Goal: Task Accomplishment & Management: Manage account settings

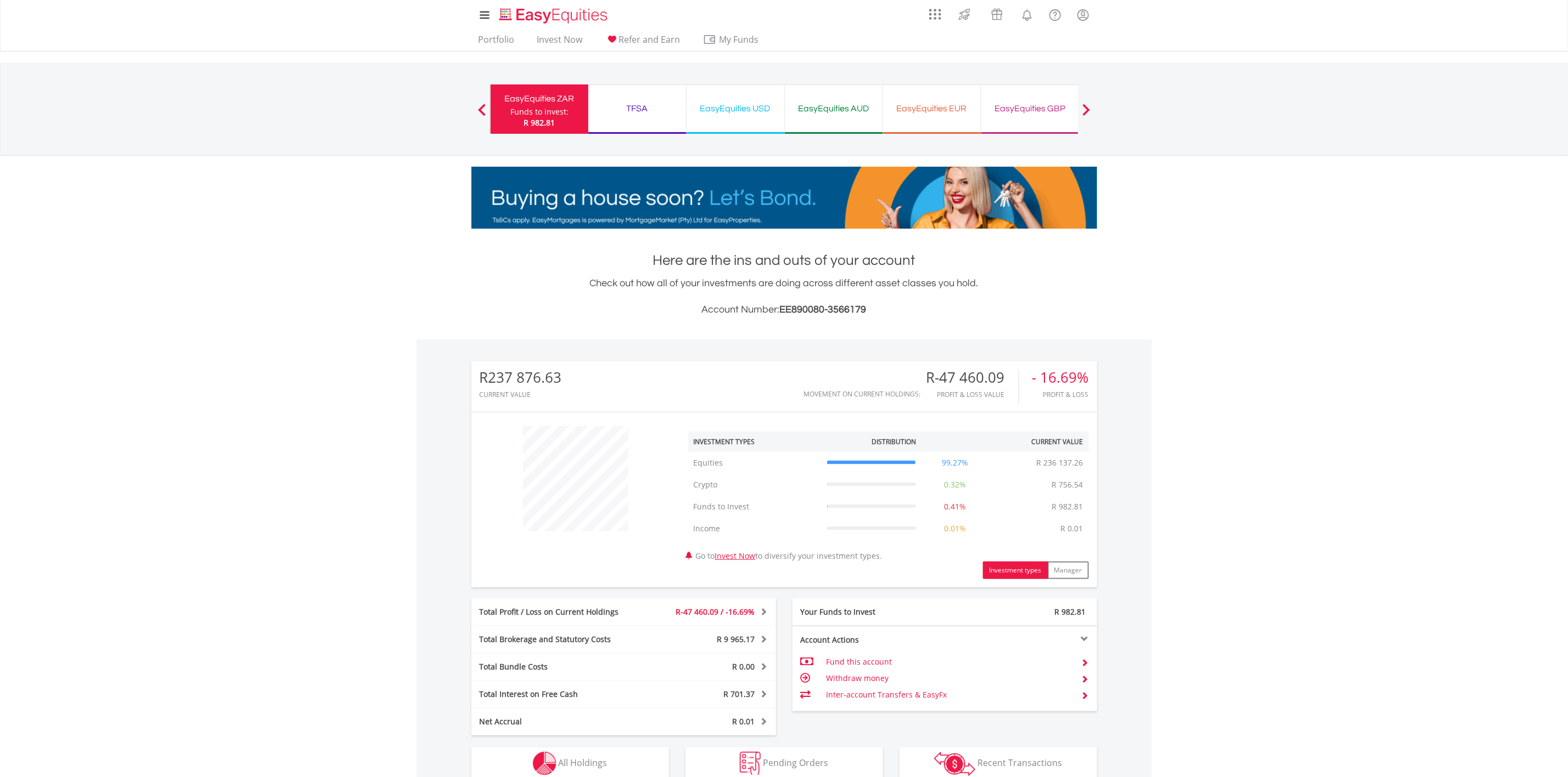
scroll to position [194, 0]
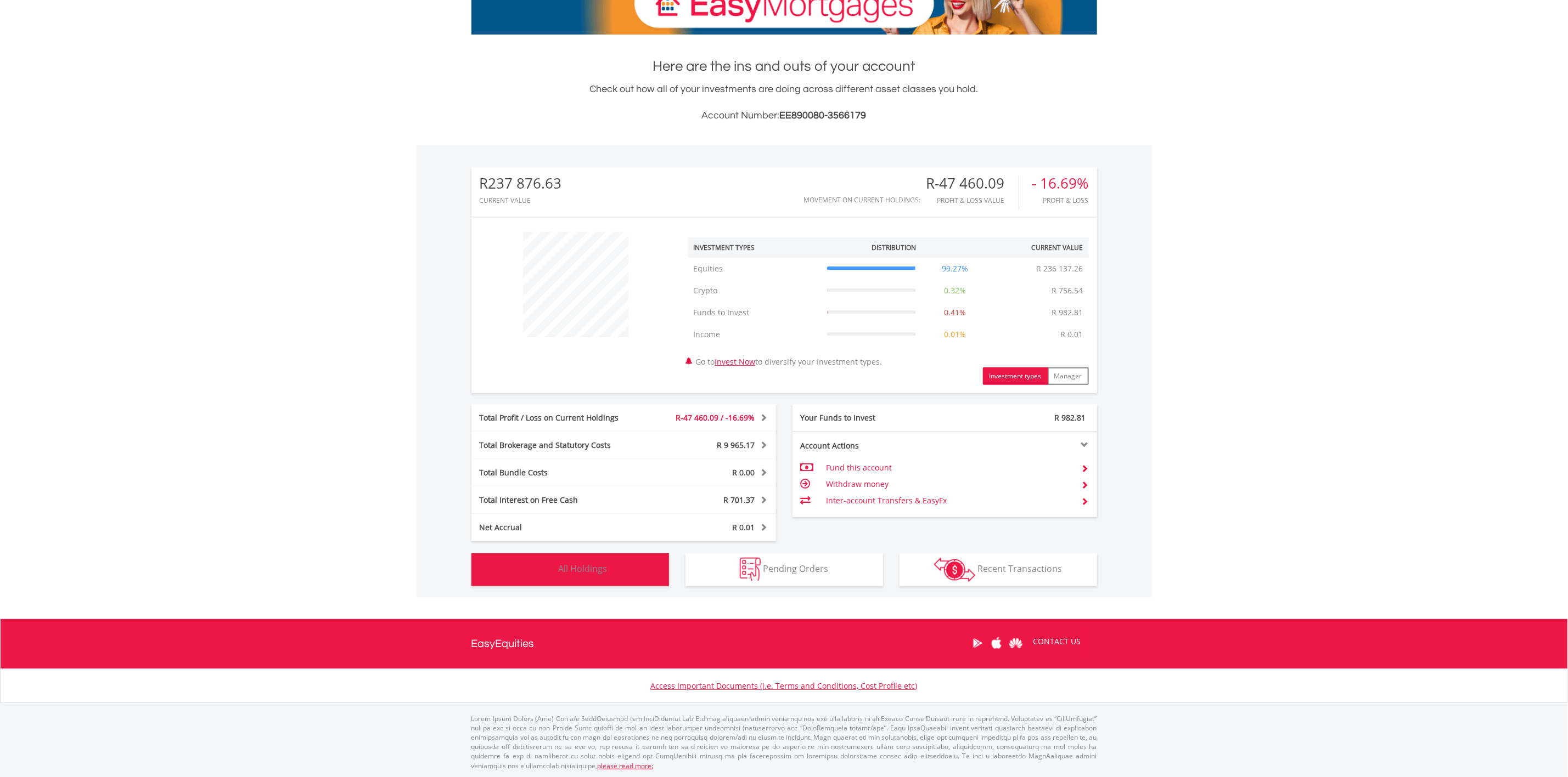
click at [637, 565] on button "Holdings All Holdings" at bounding box center [571, 570] width 198 height 33
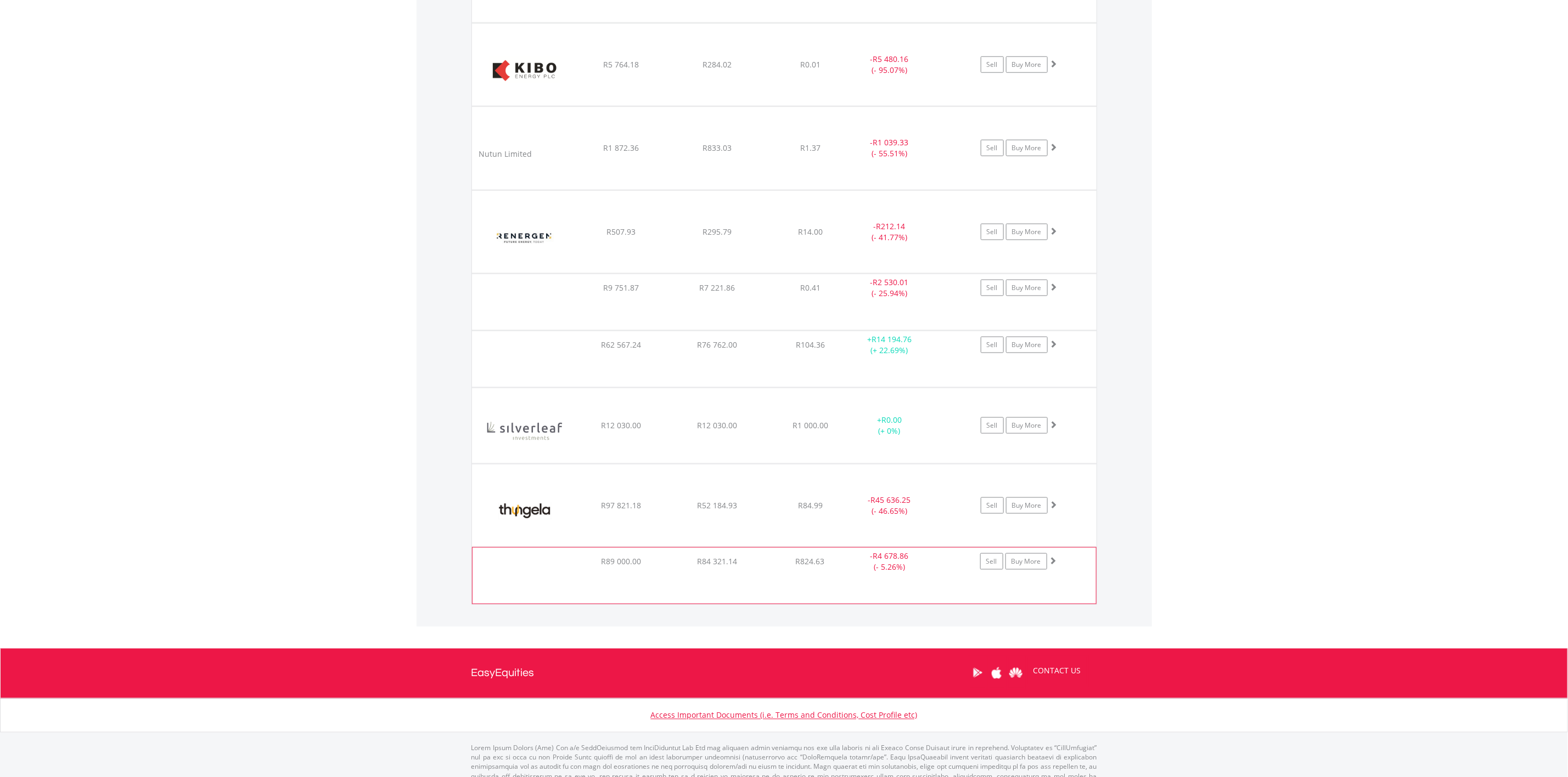
scroll to position [1060, 0]
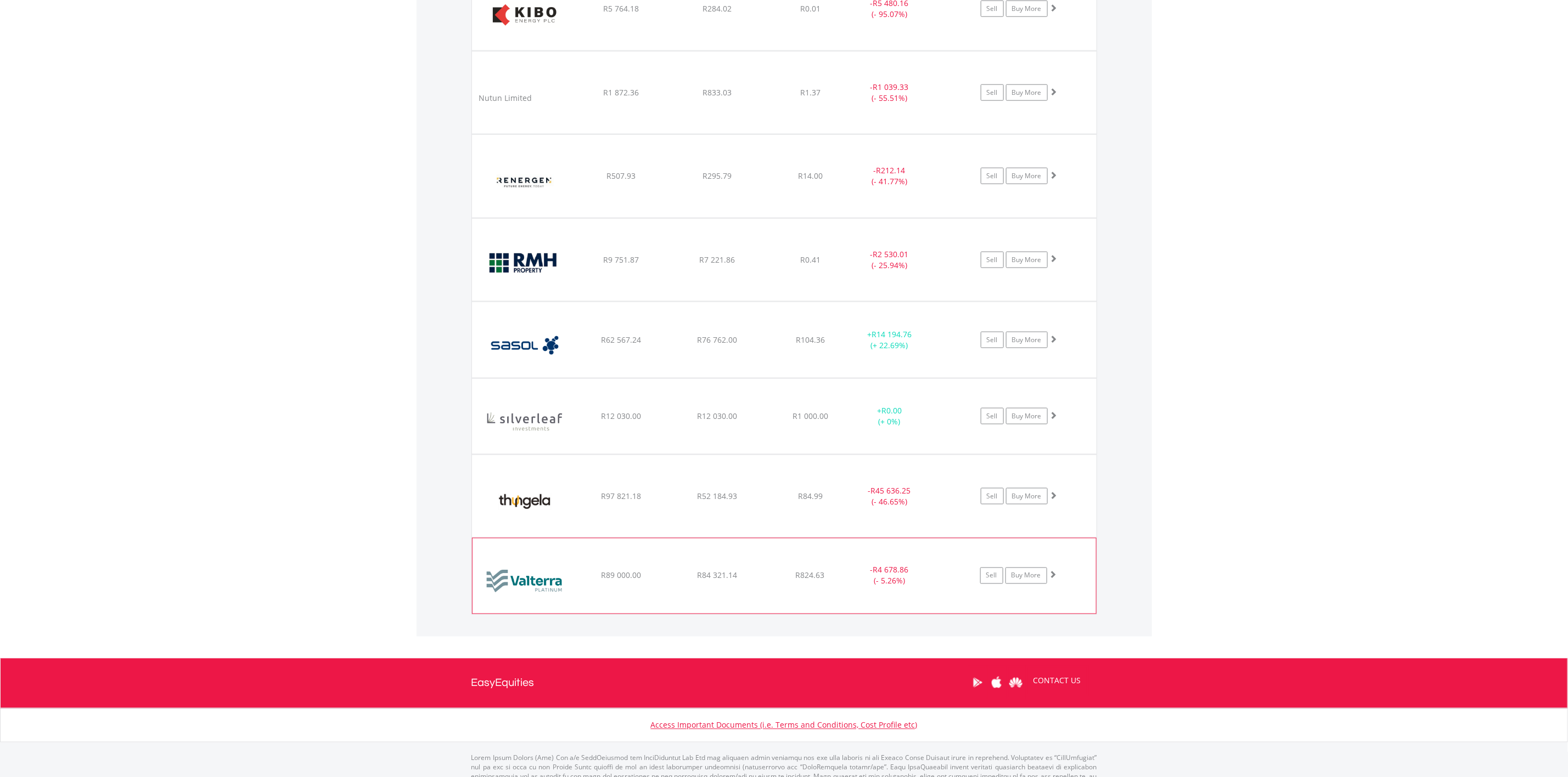
scroll to position [1105, 0]
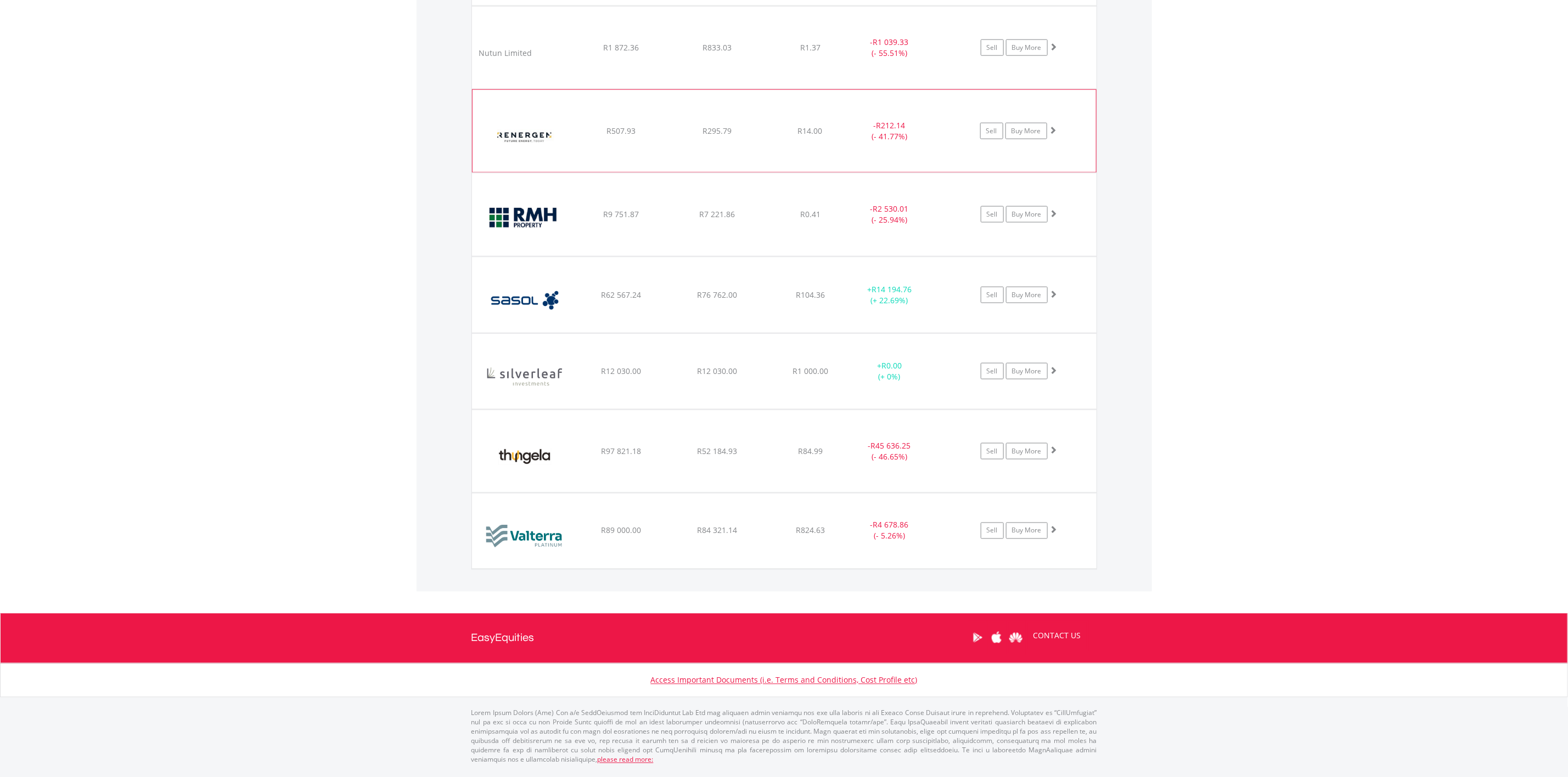
scroll to position [1022, 0]
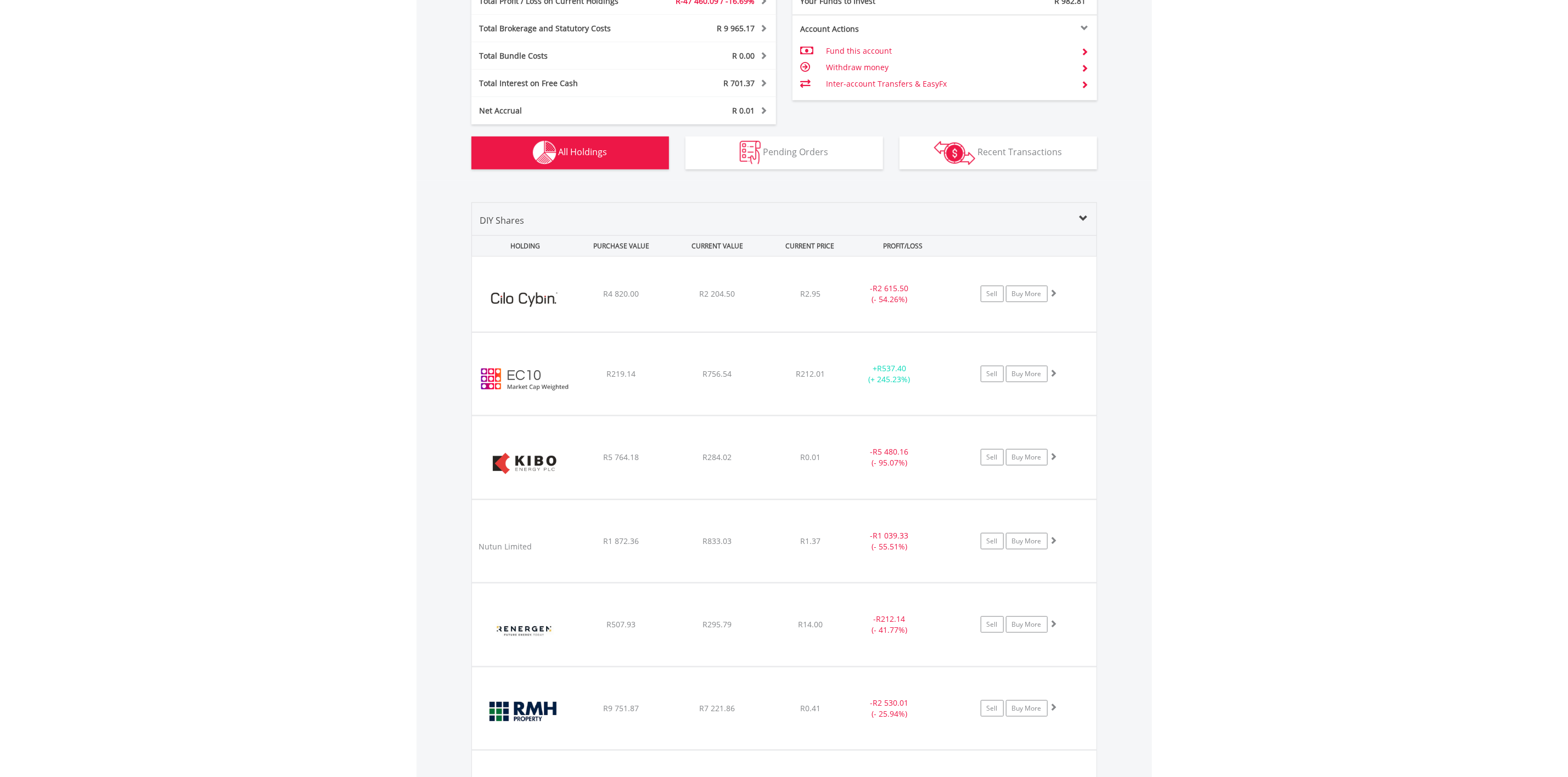
scroll to position [364, 0]
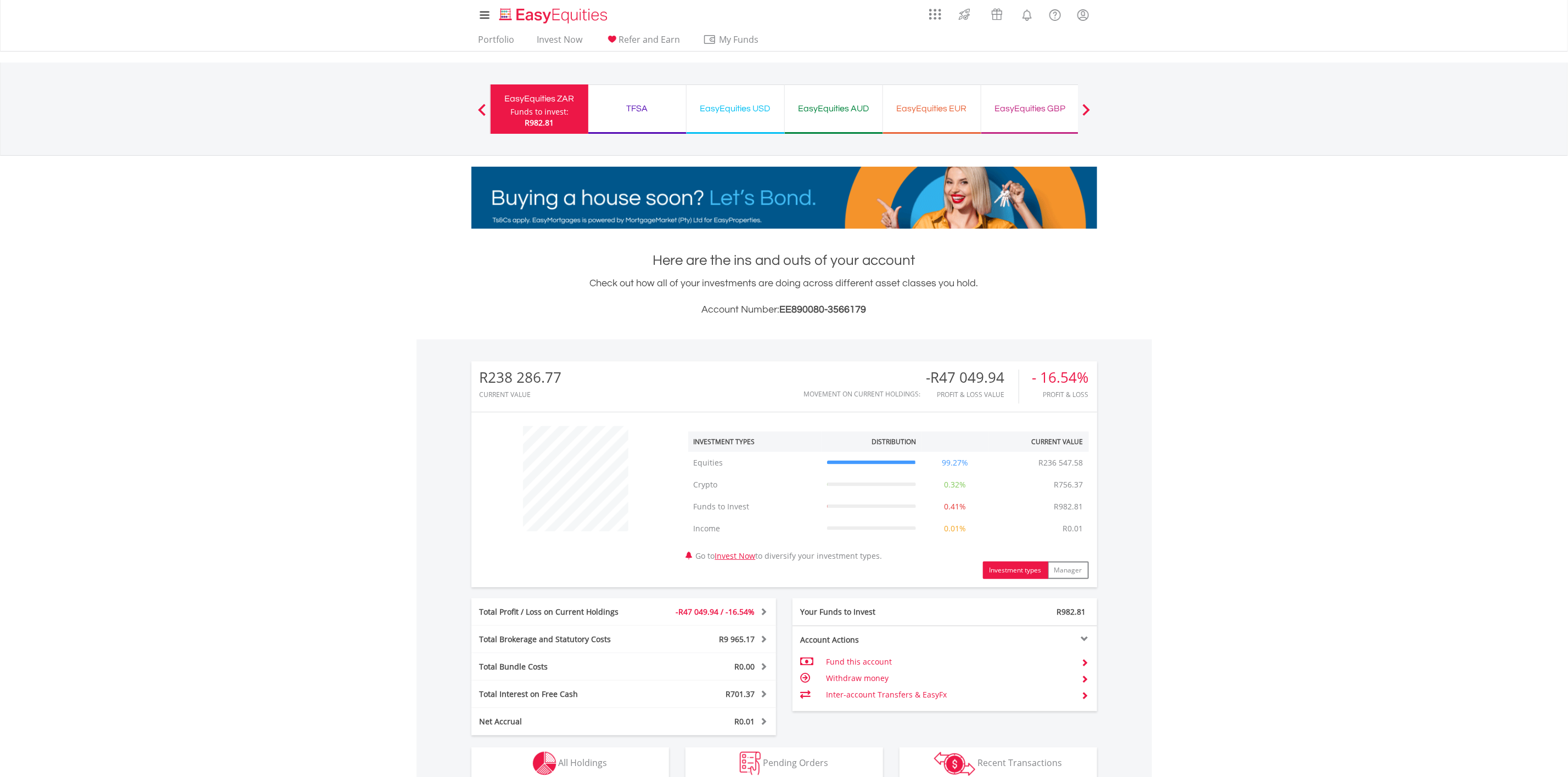
scroll to position [194, 0]
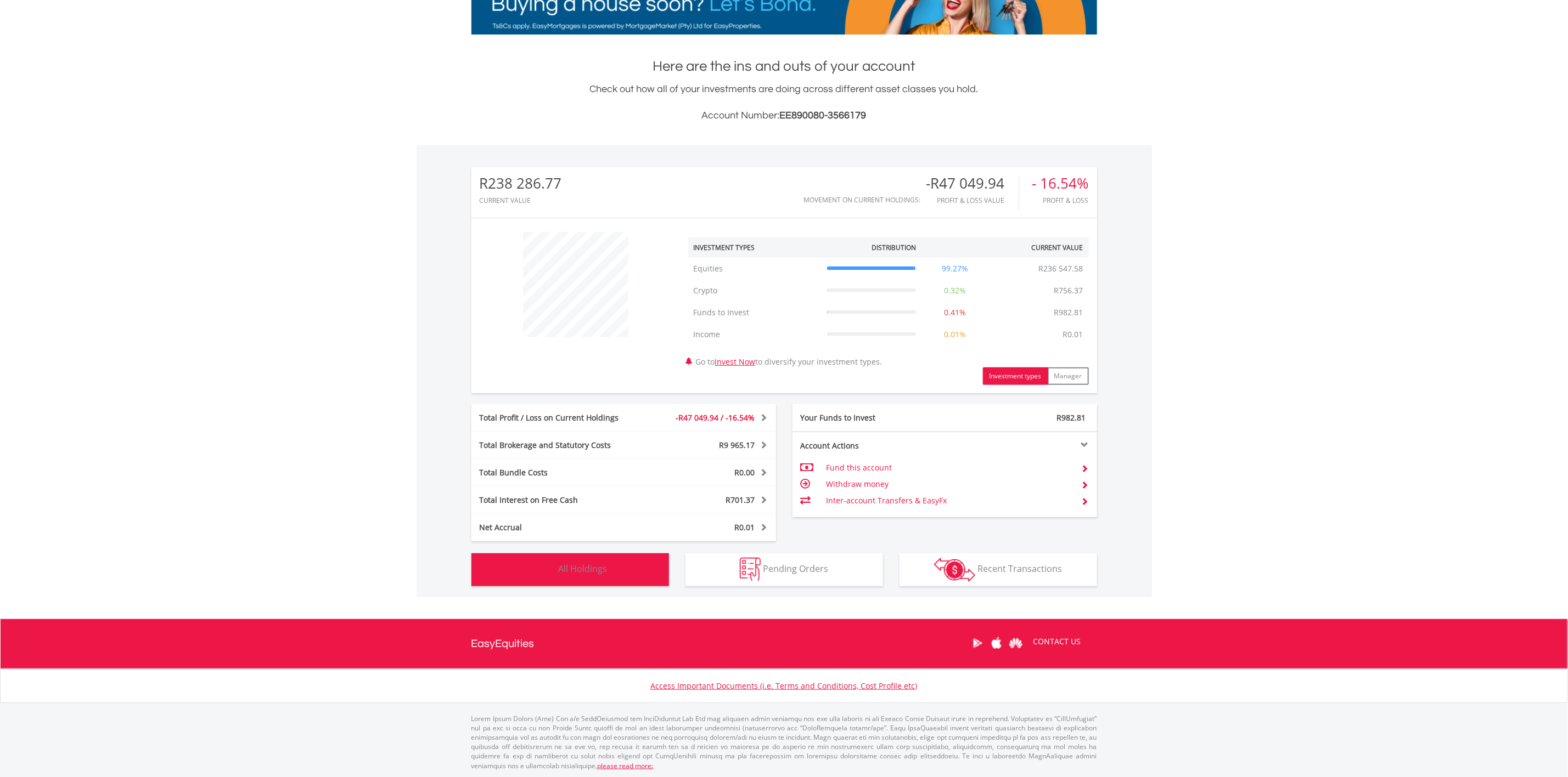
click at [617, 578] on button "Holdings All Holdings" at bounding box center [571, 570] width 198 height 33
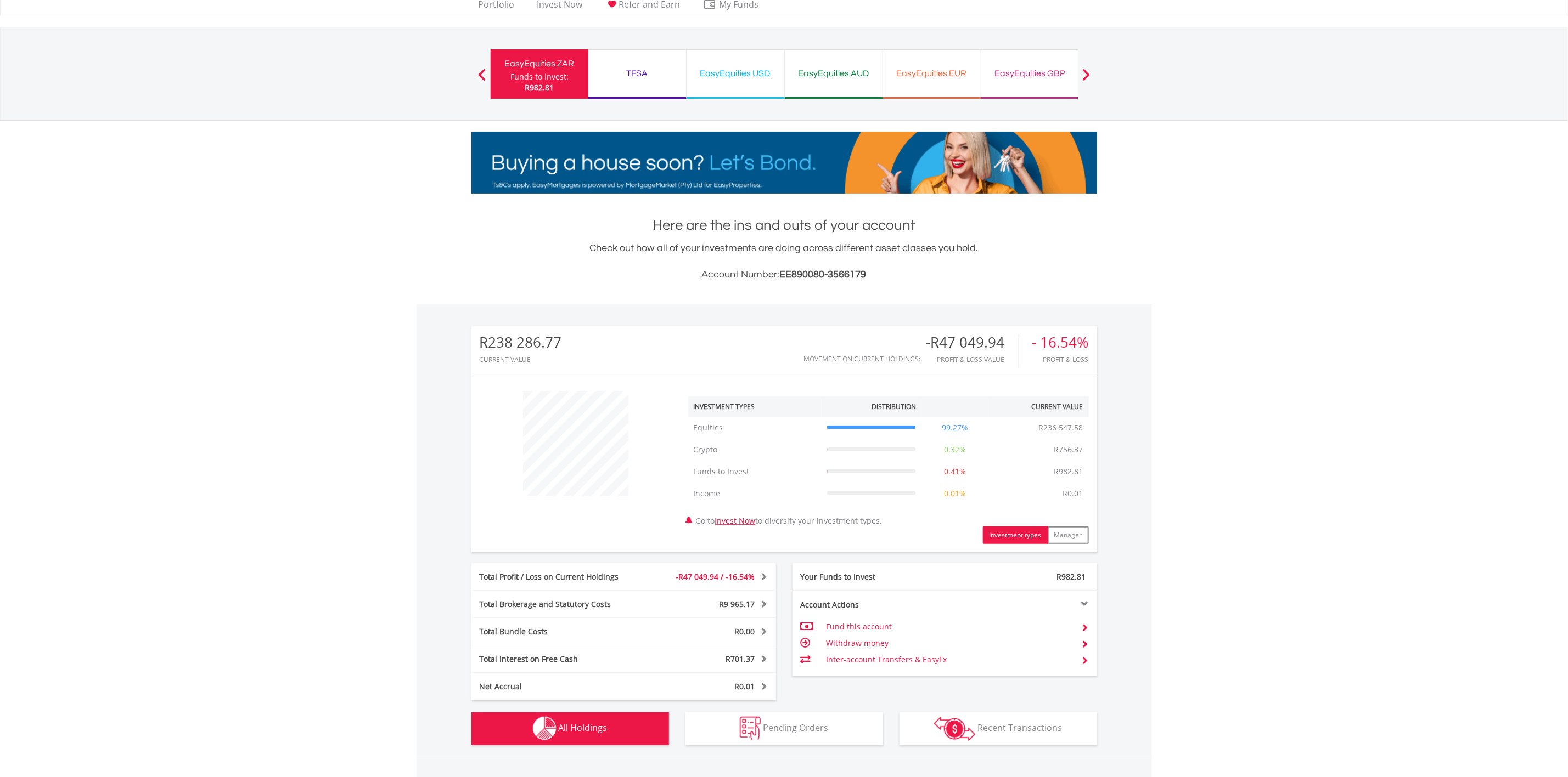
scroll to position [0, 0]
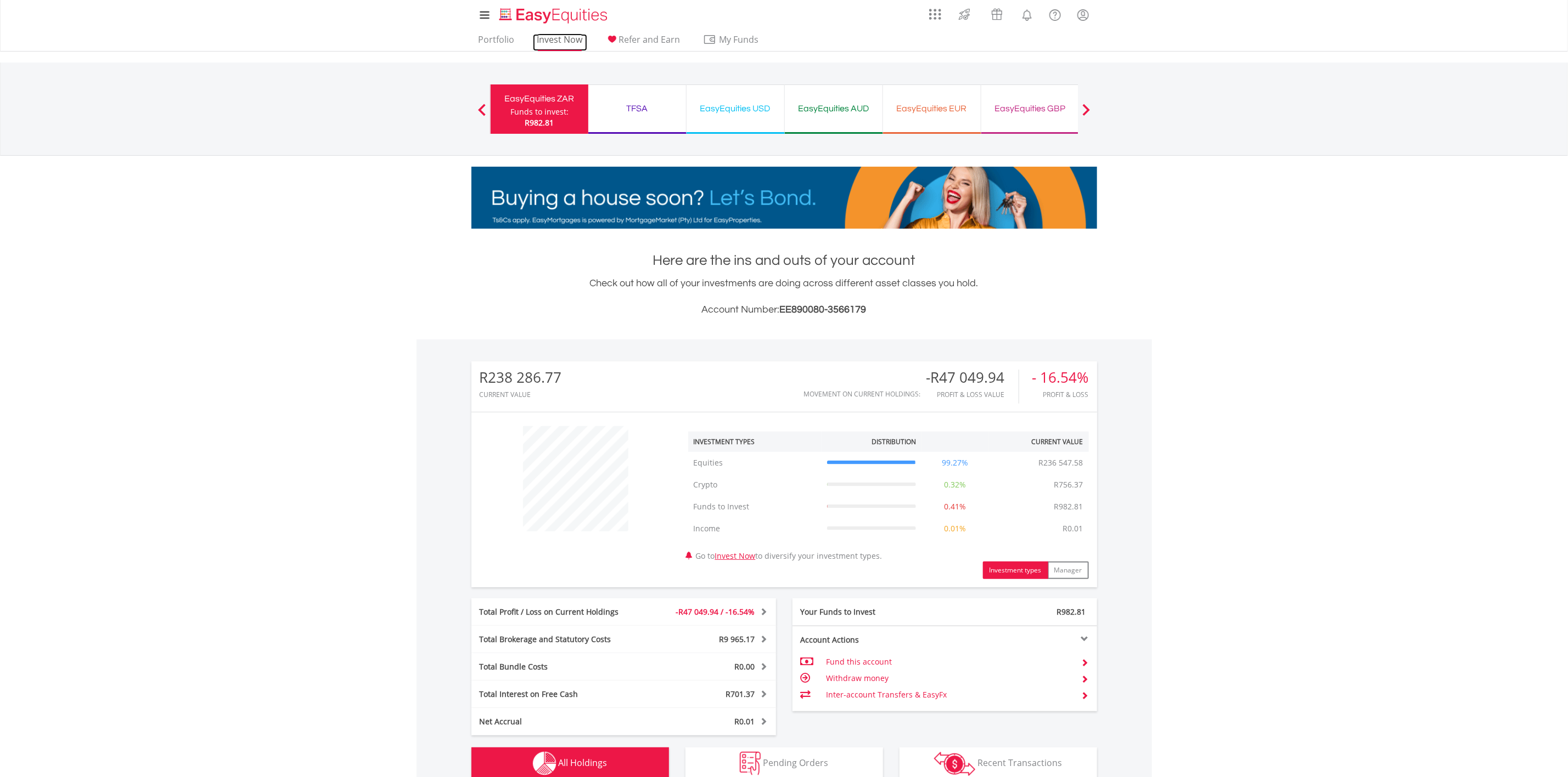
click at [570, 45] on link "Invest Now" at bounding box center [560, 43] width 54 height 17
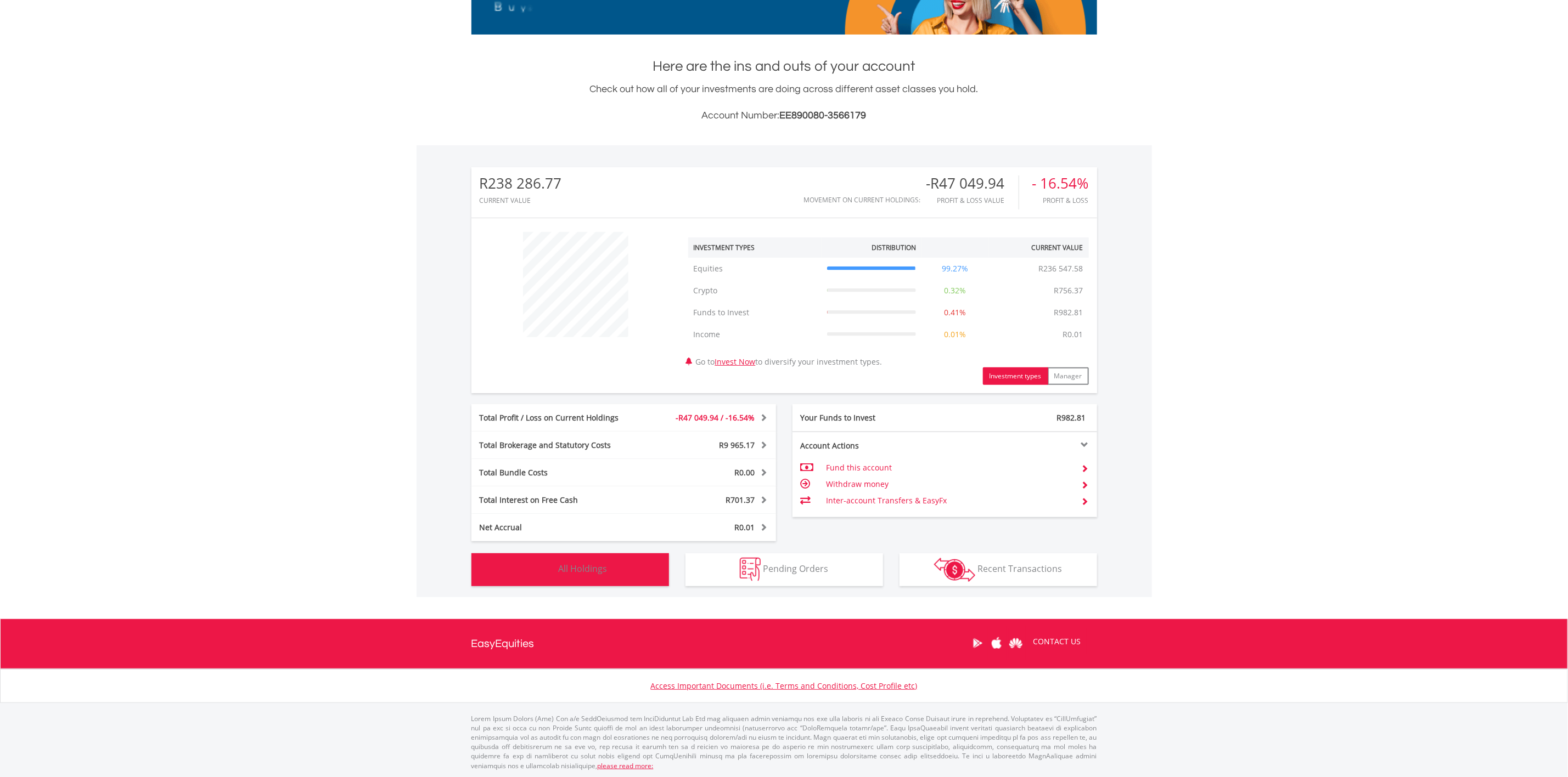
click at [604, 576] on button "Holdings All Holdings" at bounding box center [571, 570] width 198 height 33
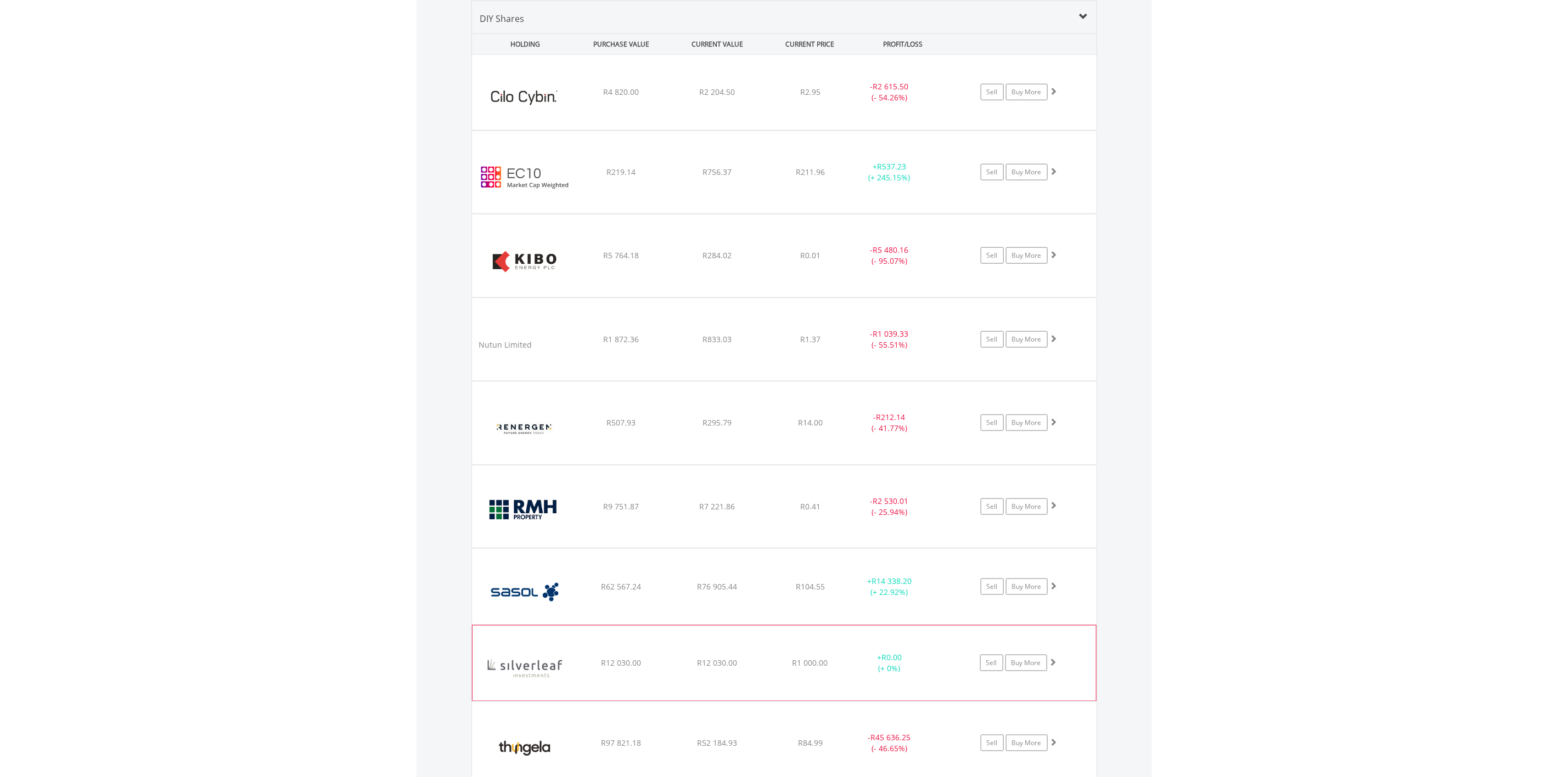
scroll to position [1060, 0]
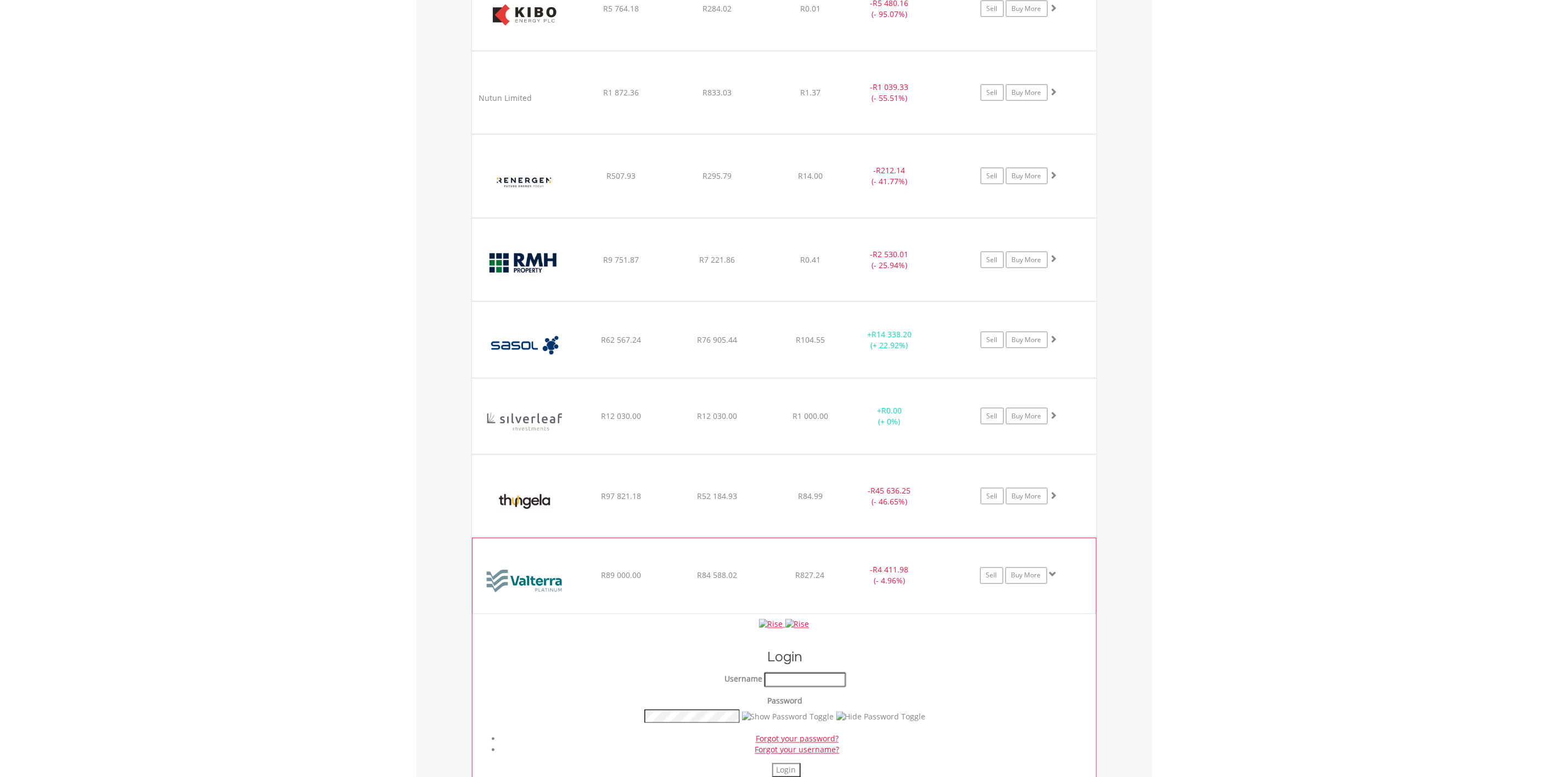
type input "*****"
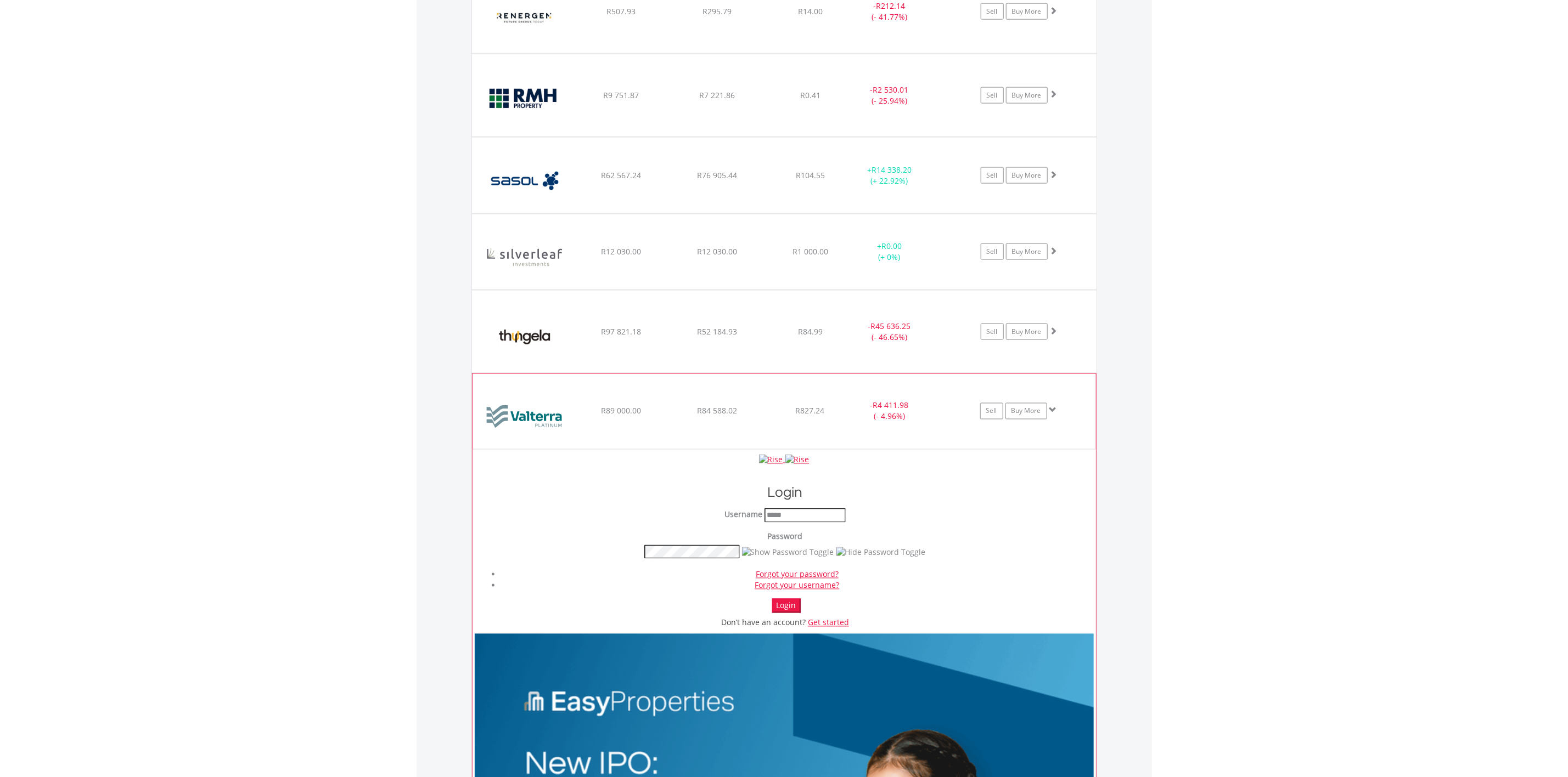
click at [788, 610] on button "Login" at bounding box center [786, 606] width 28 height 15
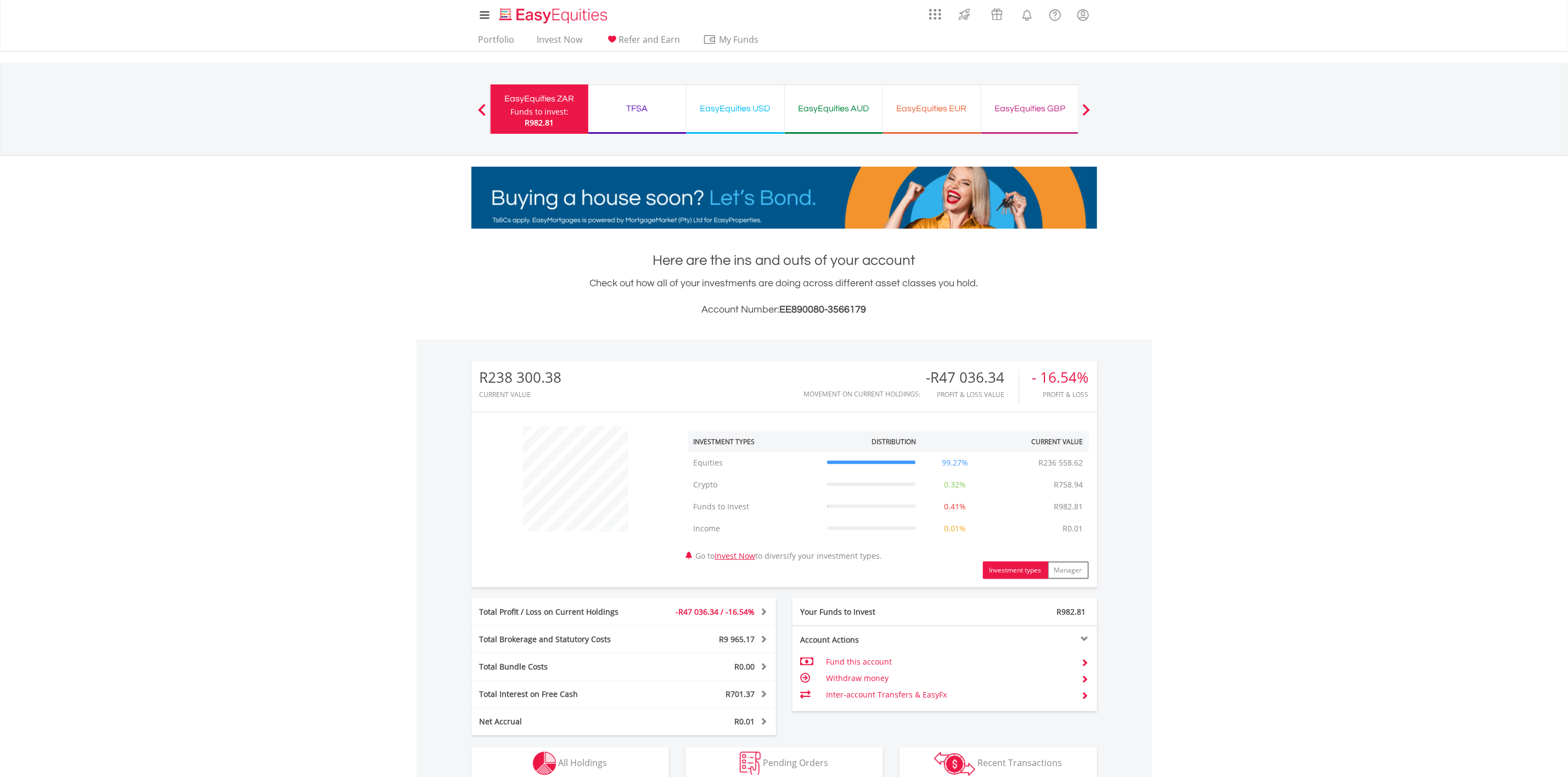
scroll to position [194, 0]
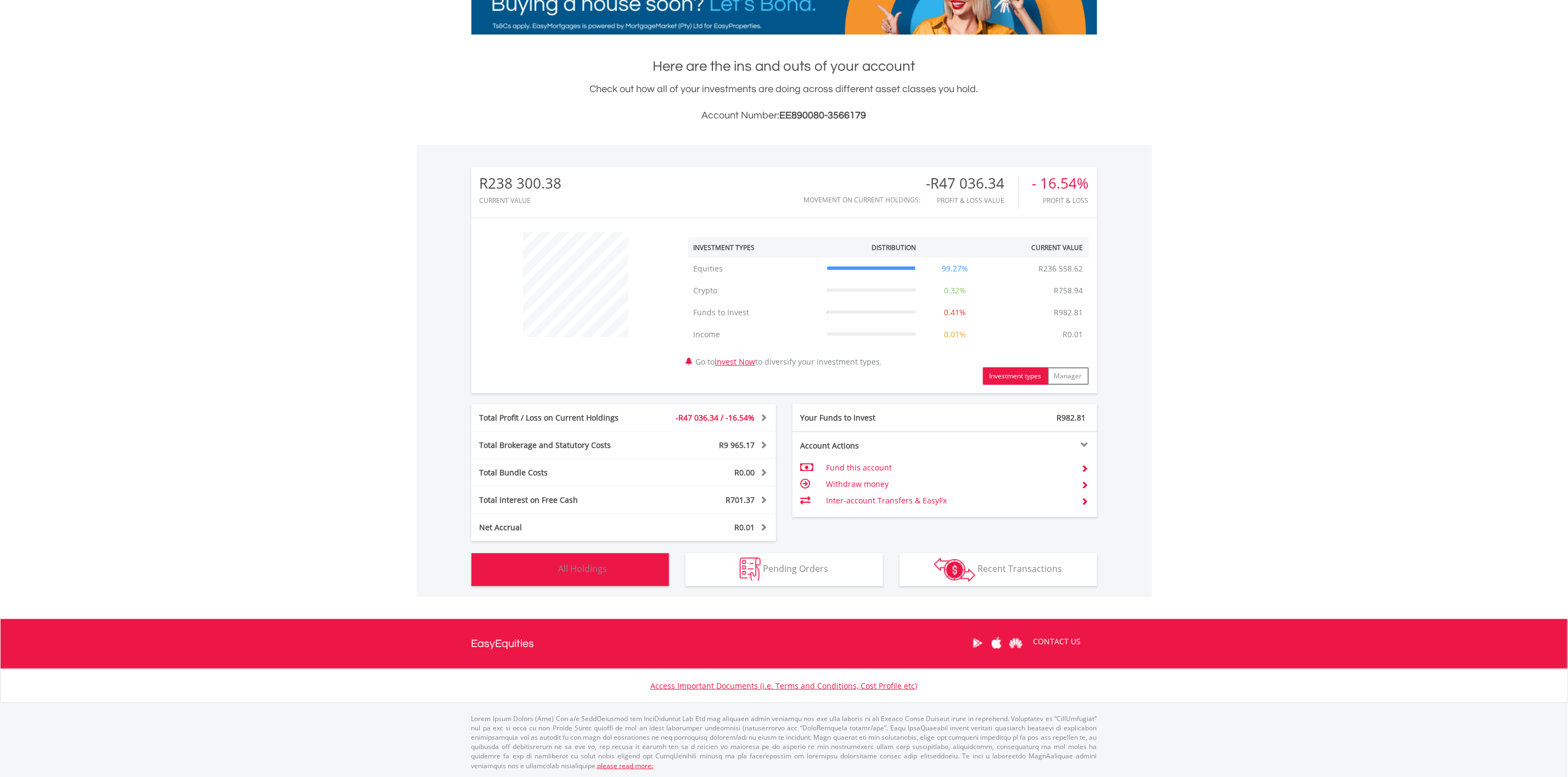
click at [640, 563] on button "Holdings All Holdings" at bounding box center [571, 570] width 198 height 33
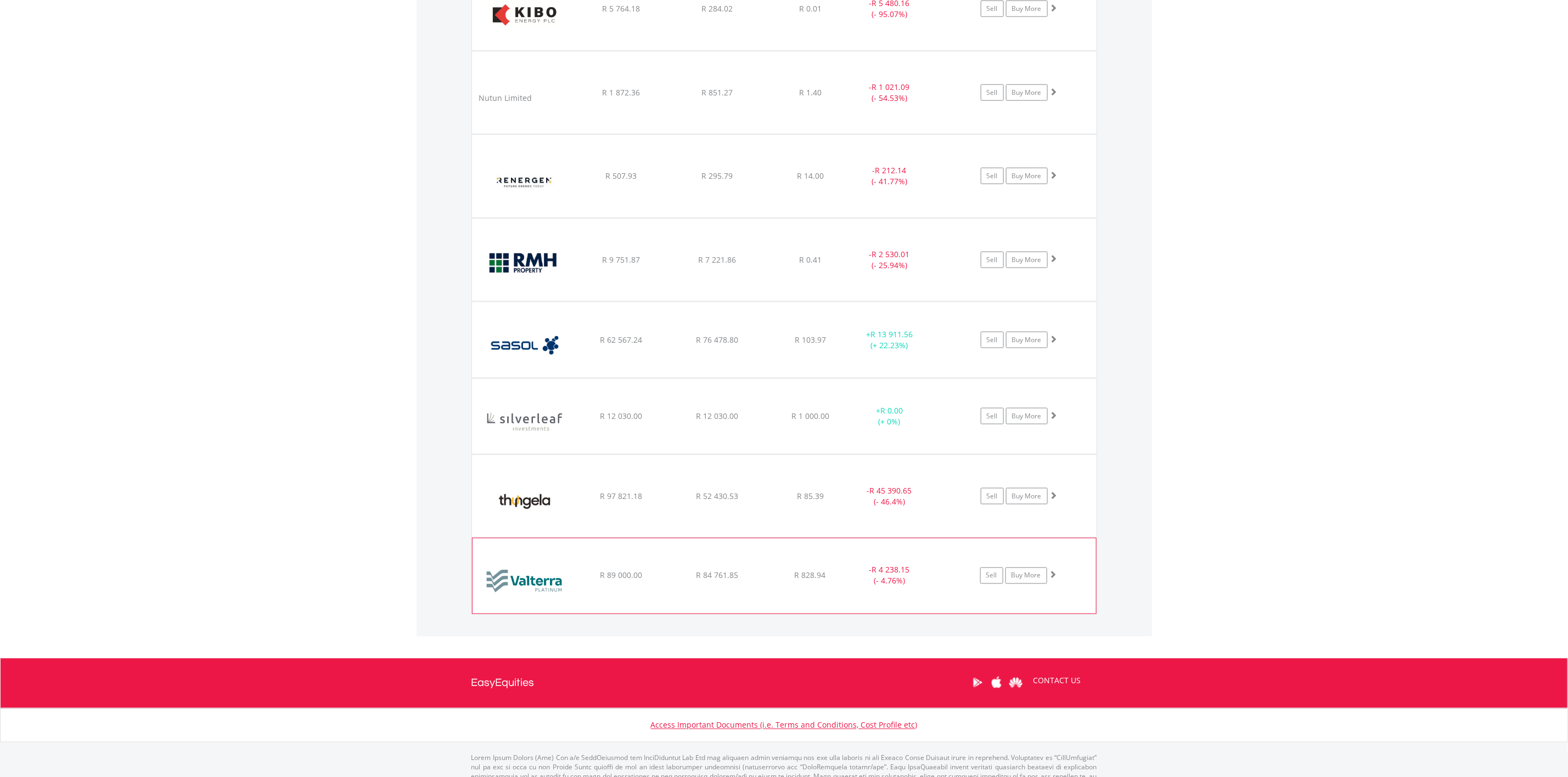
scroll to position [1105, 0]
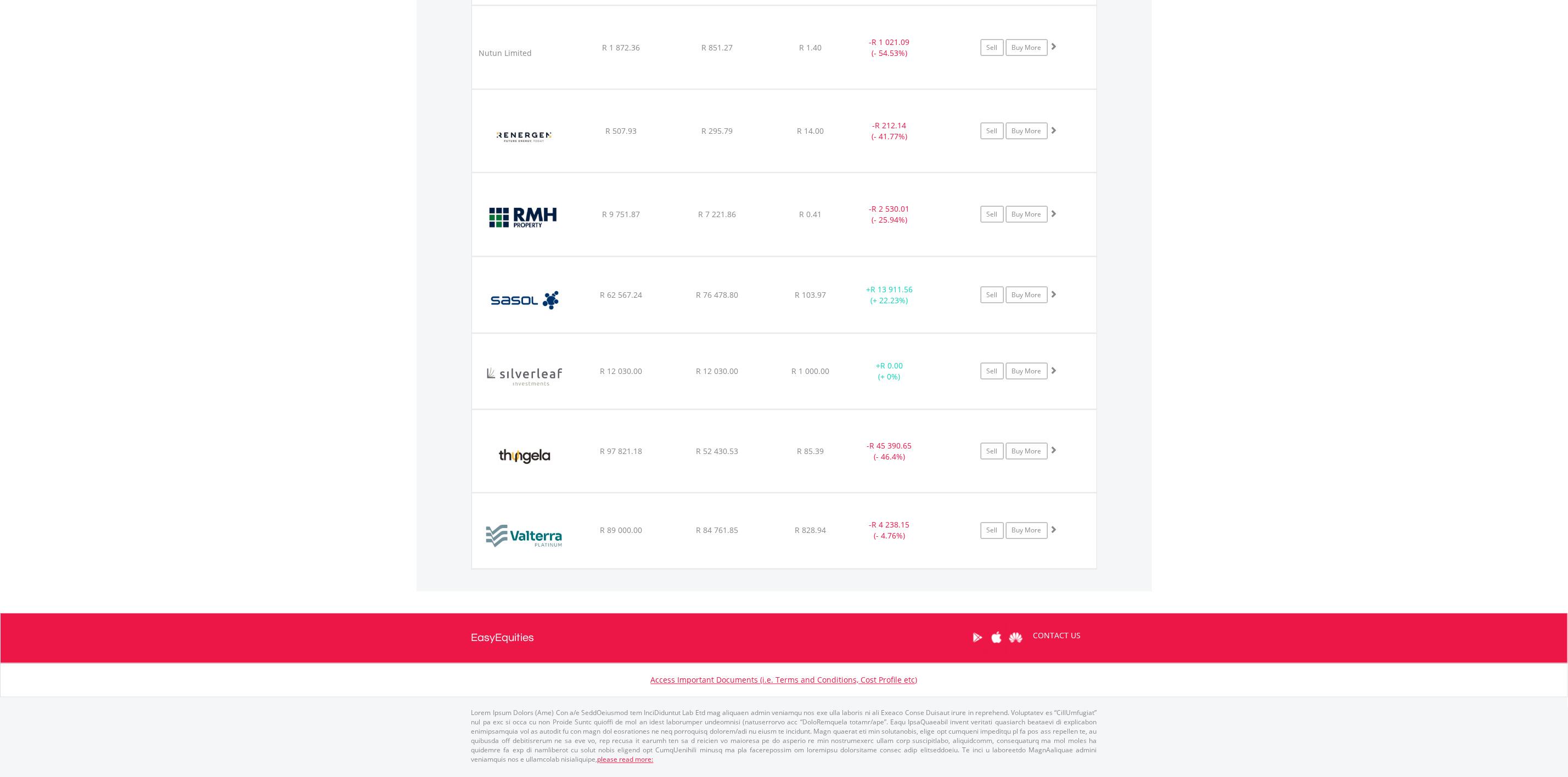
scroll to position [940, 0]
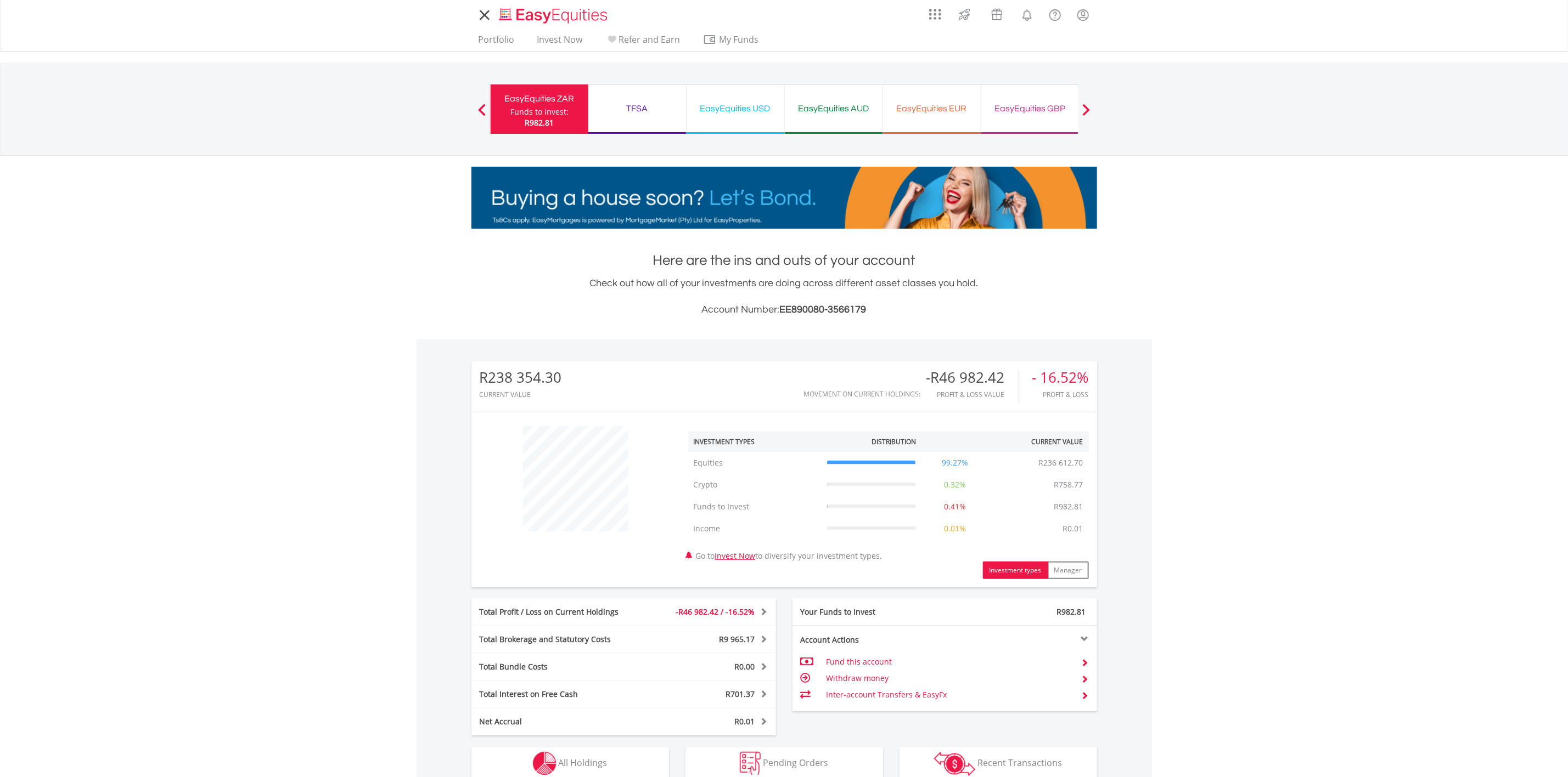
scroll to position [106, 209]
